Goal: Communication & Community: Participate in discussion

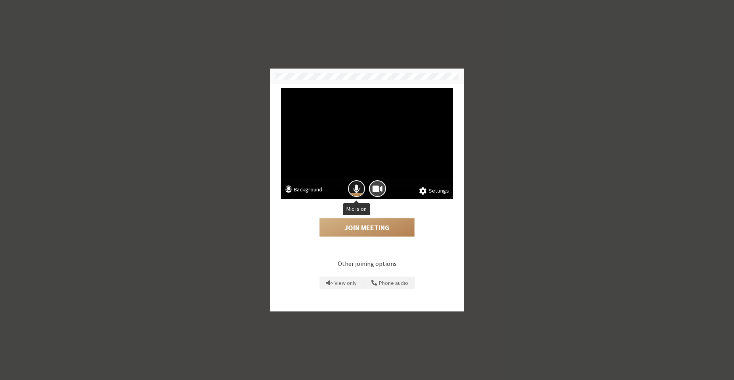
click at [357, 192] on span "Mic is on" at bounding box center [356, 188] width 7 height 11
click at [374, 190] on span "Camera is on" at bounding box center [378, 188] width 10 height 11
click at [362, 232] on button "Join Meeting" at bounding box center [367, 227] width 95 height 18
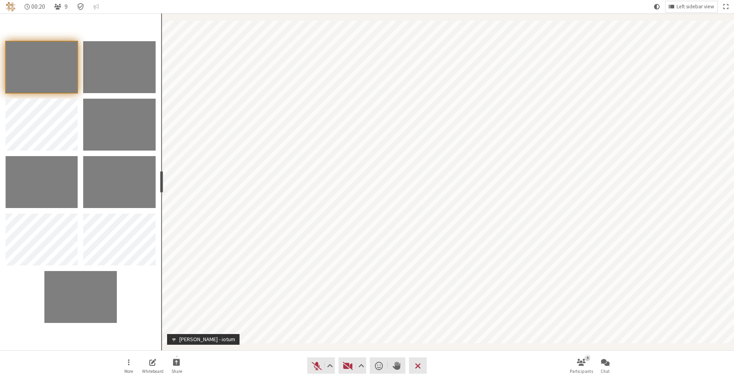
drag, startPoint x: 82, startPoint y: 174, endPoint x: 160, endPoint y: 177, distance: 78.5
click at [160, 177] on div "resize" at bounding box center [161, 182] width 3 height 22
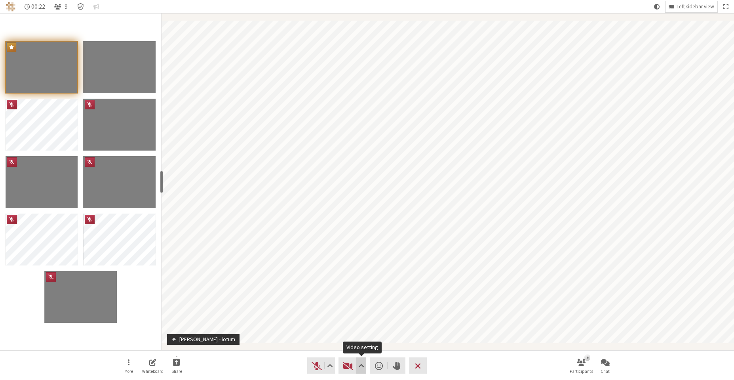
click at [363, 360] on span "Video setting" at bounding box center [361, 365] width 6 height 11
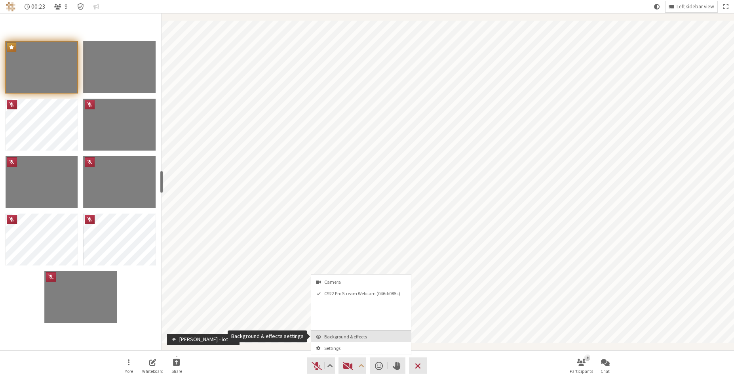
click at [363, 339] on span "Background & effects" at bounding box center [365, 336] width 83 height 5
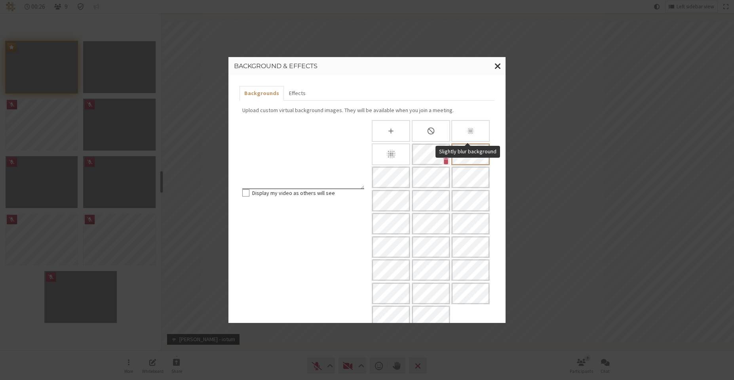
click at [458, 129] on div "Slightly blur background" at bounding box center [470, 131] width 38 height 22
click at [386, 151] on icon "Blur background" at bounding box center [391, 154] width 11 height 11
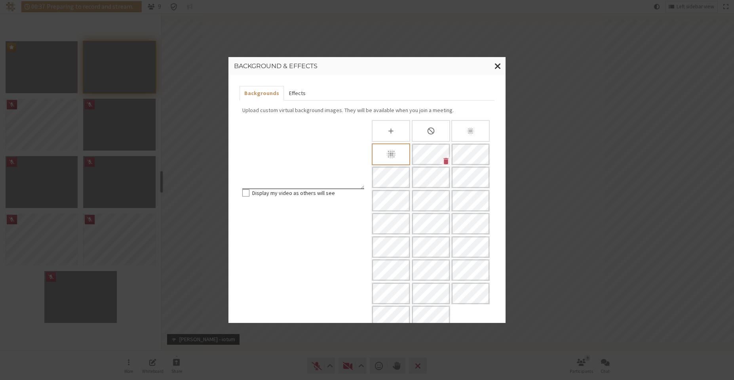
click at [298, 93] on button "Effects" at bounding box center [297, 93] width 26 height 15
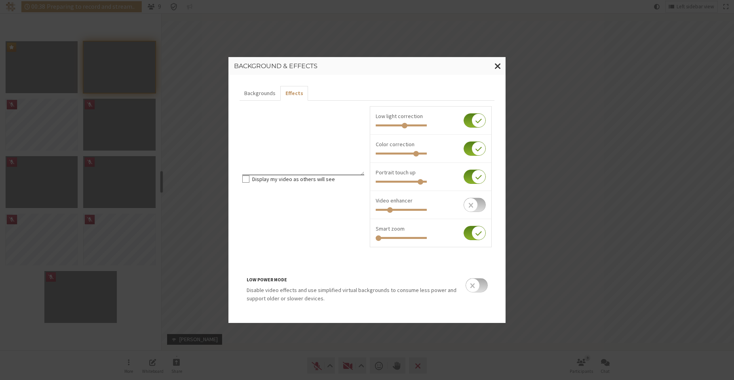
click at [470, 175] on input "checkbox" at bounding box center [475, 177] width 22 height 14
checkbox input "false"
click at [469, 152] on input "checkbox" at bounding box center [475, 148] width 22 height 14
checkbox input "false"
click at [473, 119] on input "checkbox" at bounding box center [475, 120] width 22 height 14
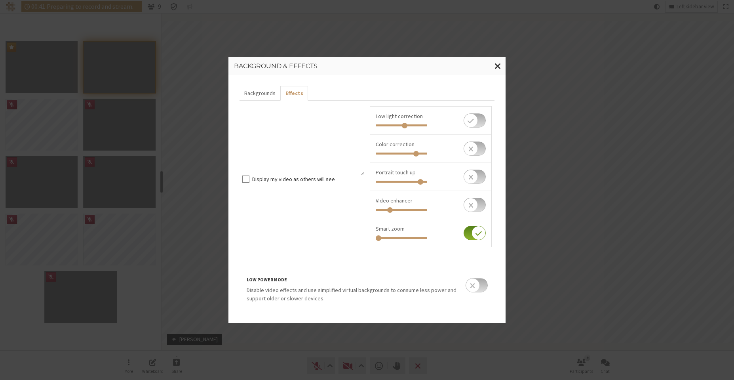
checkbox input "false"
click at [501, 67] on span "Close modal" at bounding box center [498, 66] width 7 height 10
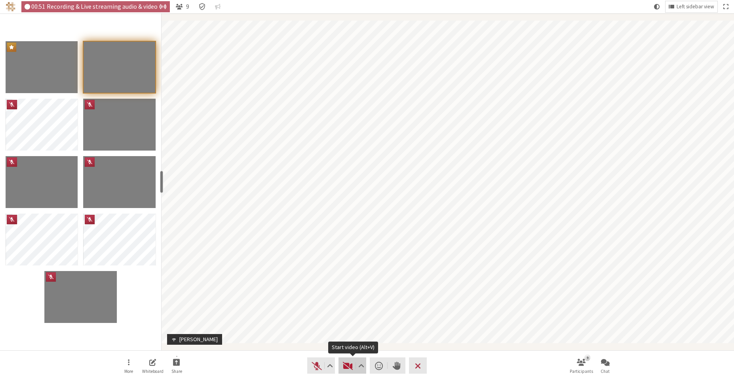
click at [346, 365] on span "Start video (Alt+V)" at bounding box center [348, 365] width 11 height 11
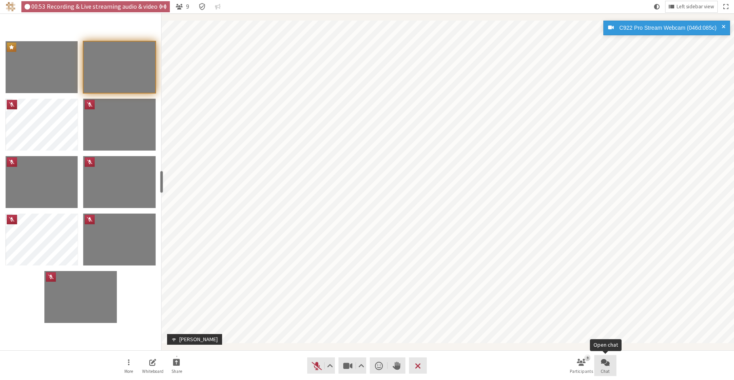
click at [607, 367] on span "Chat" at bounding box center [605, 371] width 9 height 5
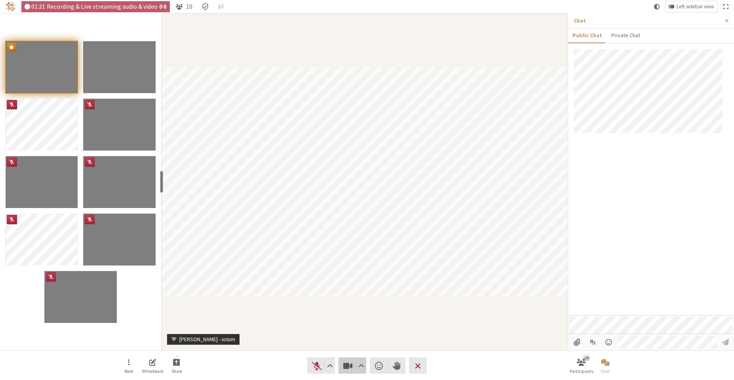
click at [346, 363] on span "Stop video (Alt+V)" at bounding box center [348, 365] width 11 height 11
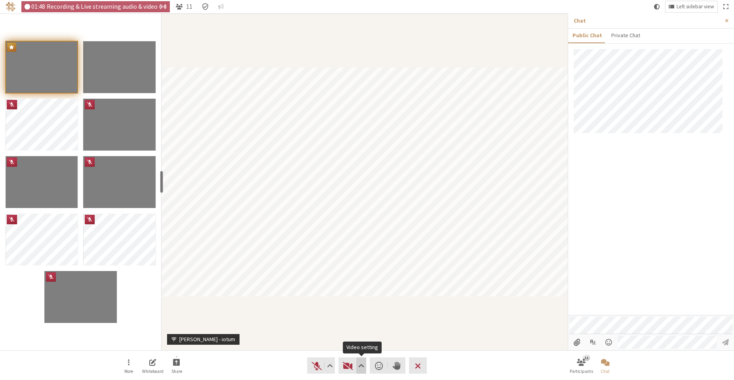
click at [360, 364] on span "Video setting" at bounding box center [361, 365] width 6 height 11
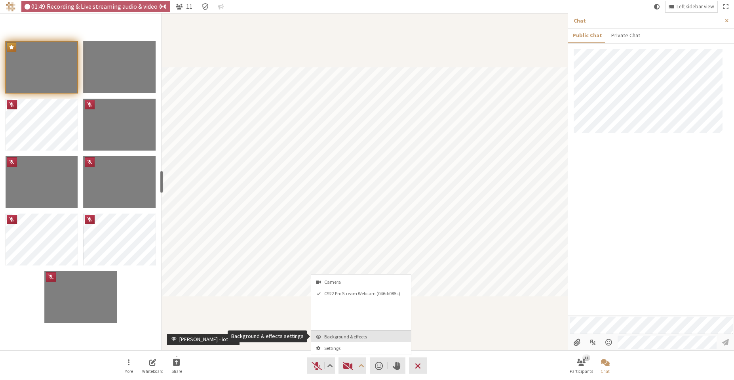
click at [356, 337] on span "Background & effects" at bounding box center [365, 336] width 83 height 5
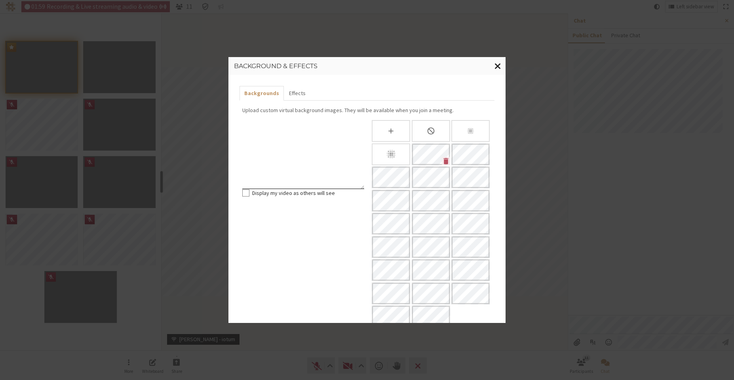
click at [495, 65] on span "Close modal" at bounding box center [498, 66] width 7 height 10
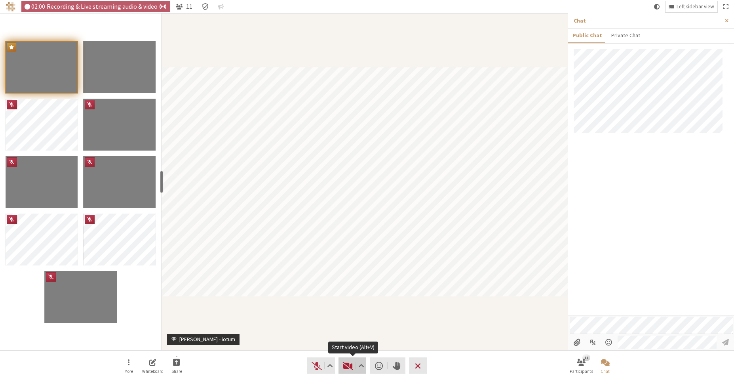
click at [345, 365] on span "Start video (Alt+V)" at bounding box center [348, 365] width 11 height 11
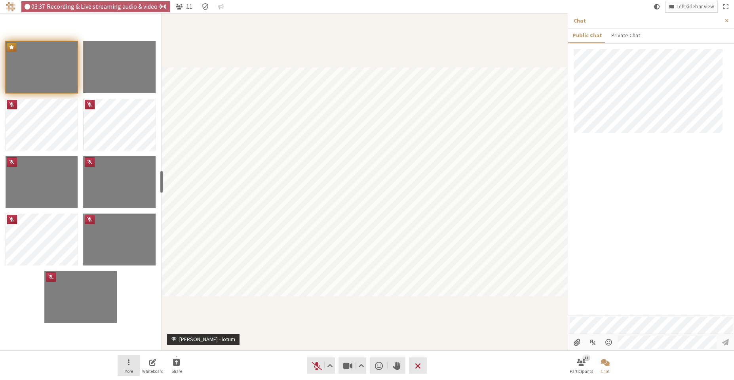
click at [125, 364] on button "More" at bounding box center [129, 365] width 22 height 21
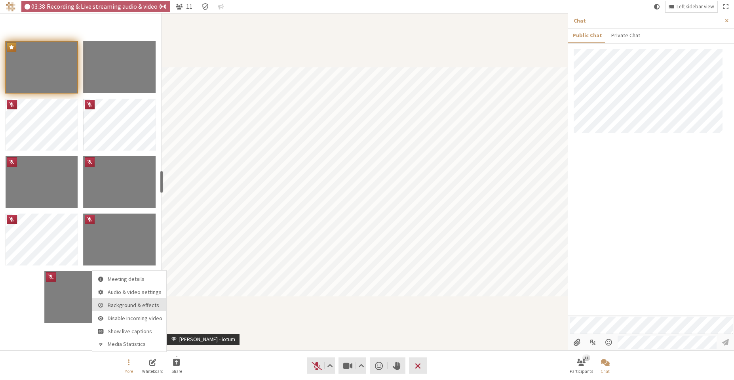
click at [150, 304] on span "Background & effects" at bounding box center [135, 305] width 55 height 6
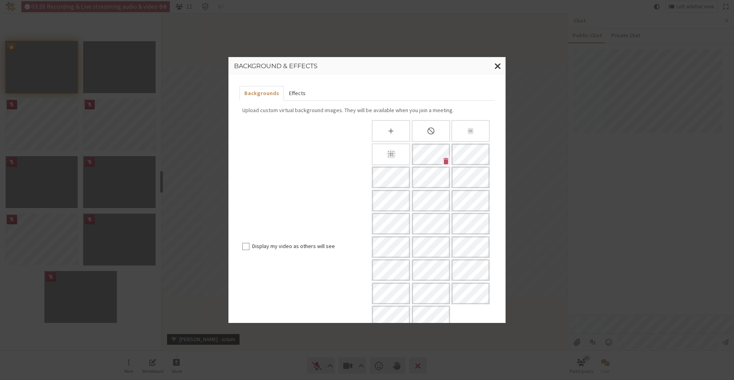
click at [299, 87] on button "Effects" at bounding box center [297, 93] width 26 height 15
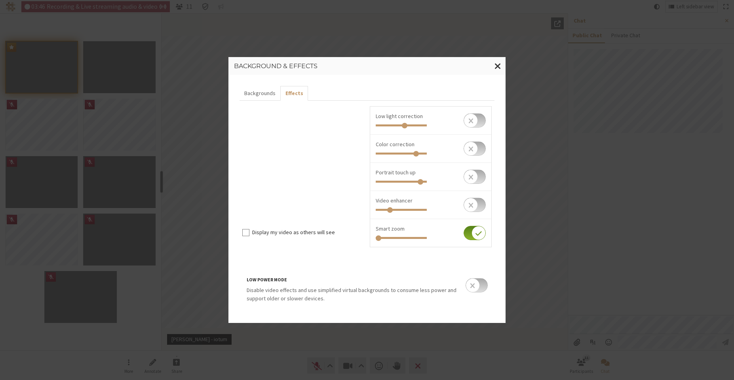
click at [470, 232] on input "checkbox" at bounding box center [475, 233] width 22 height 14
checkbox input "false"
click at [496, 68] on span "Close modal" at bounding box center [498, 66] width 7 height 10
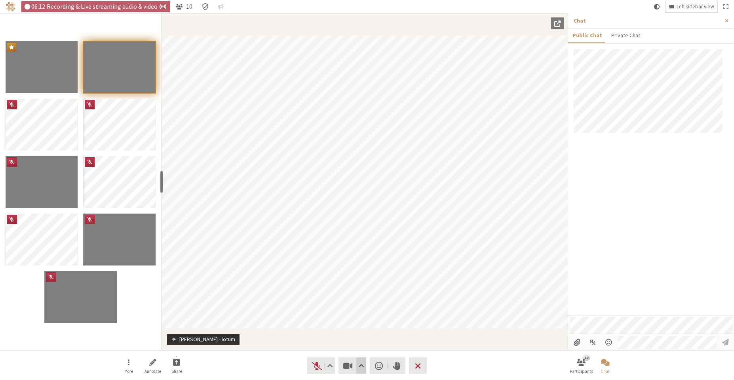
click at [363, 367] on span "Video setting" at bounding box center [361, 365] width 6 height 11
click at [361, 365] on span "Video setting" at bounding box center [361, 365] width 6 height 11
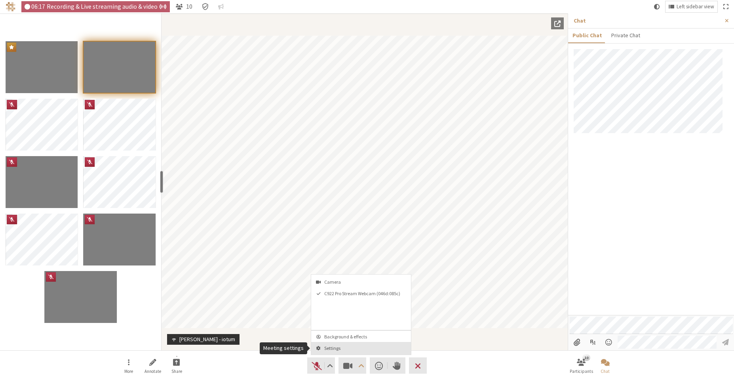
click at [359, 347] on span "Settings" at bounding box center [365, 347] width 83 height 5
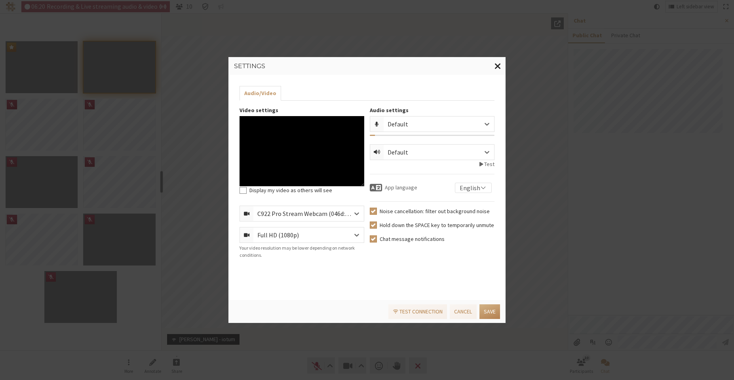
click at [498, 65] on span "Close modal" at bounding box center [498, 66] width 7 height 10
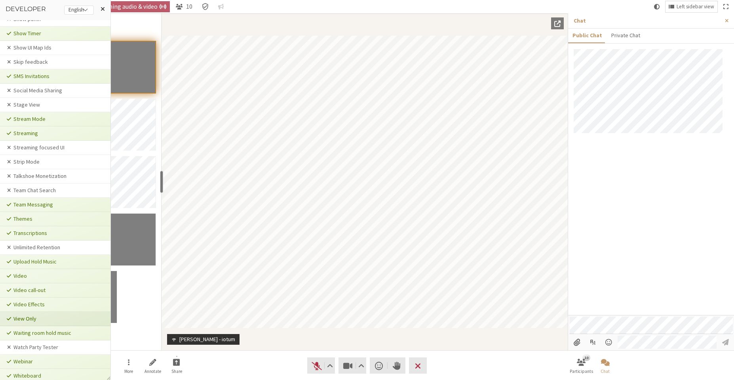
scroll to position [1473, 0]
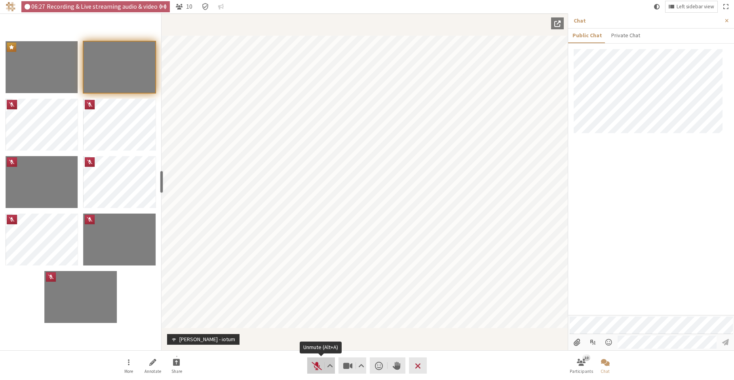
click at [315, 365] on span "Unmute (Alt+A)" at bounding box center [316, 365] width 11 height 11
click at [315, 361] on span "Mute (Alt+A)" at bounding box center [316, 365] width 11 height 11
click at [361, 364] on span "Video setting" at bounding box center [361, 365] width 6 height 11
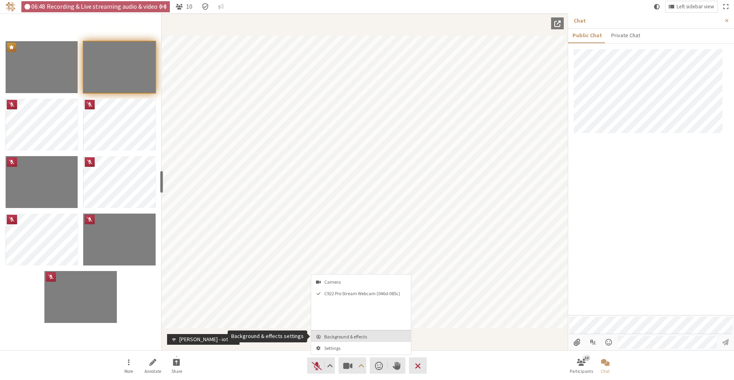
click at [367, 338] on span "Background & effects" at bounding box center [365, 336] width 83 height 5
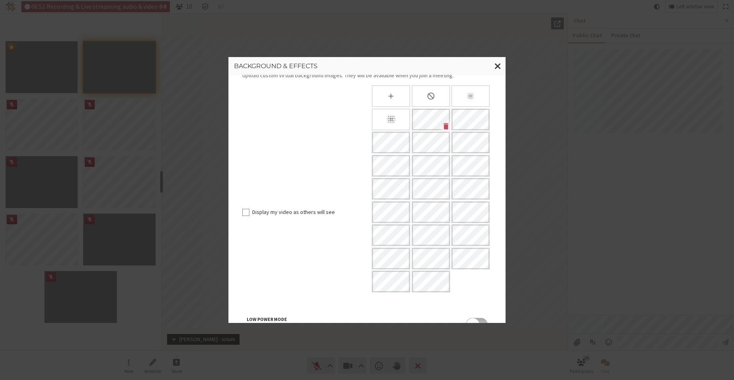
scroll to position [0, 0]
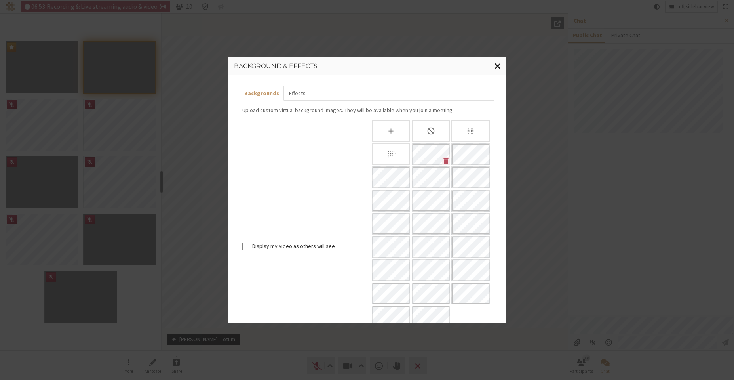
click at [498, 63] on span "Close modal" at bounding box center [498, 66] width 7 height 10
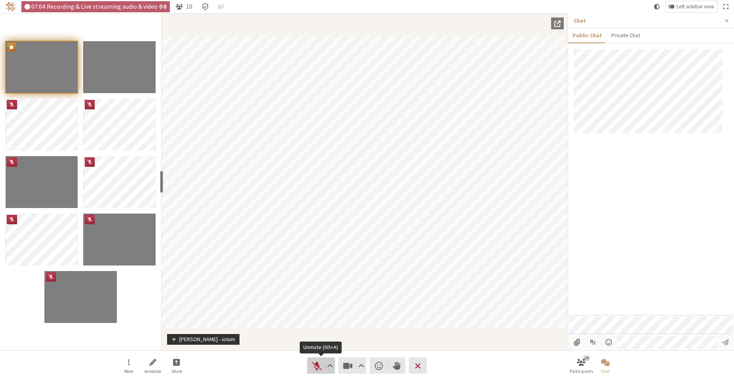
click at [311, 363] on span "Unmute (Alt+A)" at bounding box center [316, 365] width 11 height 11
click at [312, 363] on span "Mute (Alt+A)" at bounding box center [316, 365] width 11 height 11
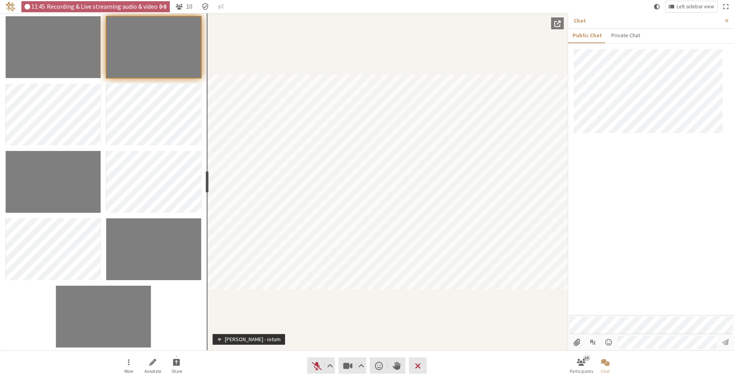
drag, startPoint x: 162, startPoint y: 177, endPoint x: 206, endPoint y: 175, distance: 43.7
click at [206, 175] on div "resize" at bounding box center [207, 182] width 3 height 22
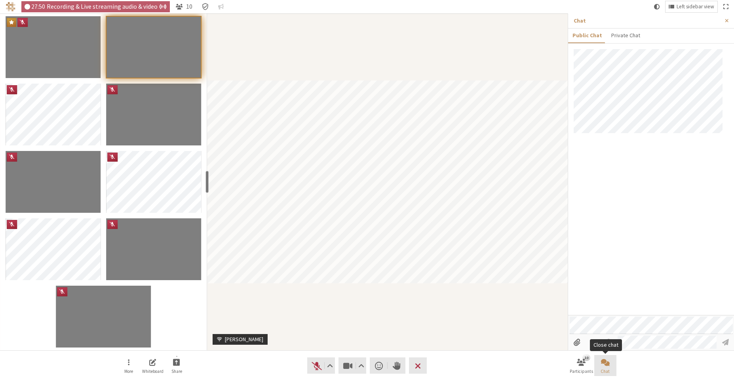
click at [603, 367] on button "Chat" at bounding box center [605, 365] width 22 height 21
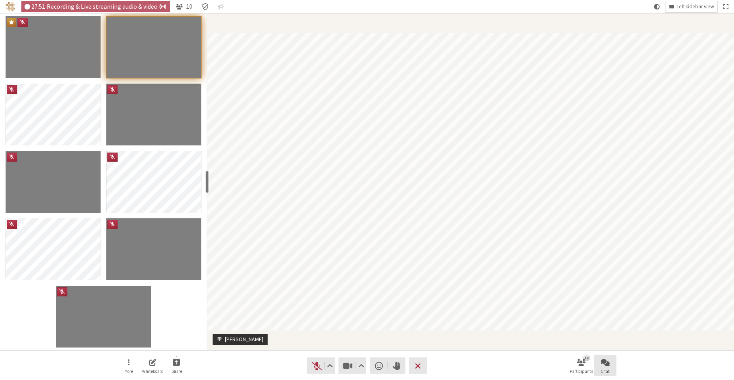
click at [607, 365] on span "Open chat" at bounding box center [605, 361] width 9 height 9
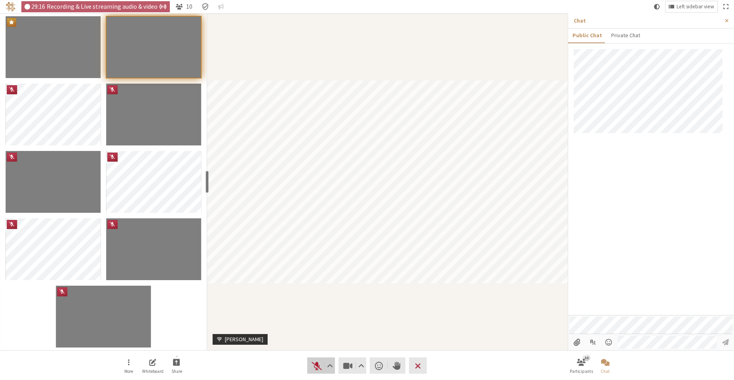
click at [320, 366] on span "Unmute (Alt+A)" at bounding box center [316, 365] width 11 height 11
click at [312, 362] on span "Mute (Alt+A)" at bounding box center [316, 365] width 11 height 11
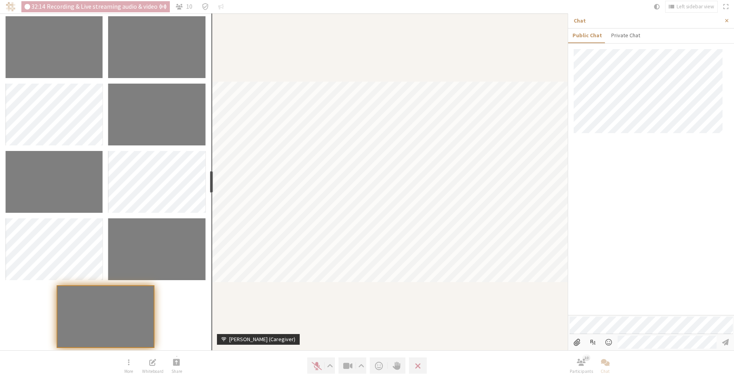
click at [210, 176] on div "resize" at bounding box center [211, 182] width 3 height 22
